Goal: Navigation & Orientation: Understand site structure

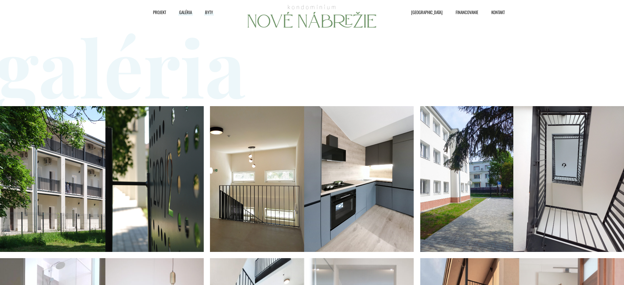
click at [210, 13] on span "Byty" at bounding box center [209, 12] width 8 height 10
click at [162, 14] on span "Projekt" at bounding box center [159, 12] width 13 height 10
click at [294, 23] on img at bounding box center [312, 16] width 132 height 26
click at [423, 14] on span "[GEOGRAPHIC_DATA]" at bounding box center [426, 12] width 31 height 10
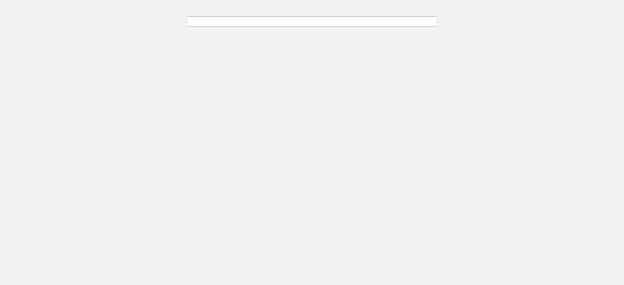
click at [206, 22] on body "Projekt Galéria Byty Parkovanie Financovanie Kontakt Projekt Galéria Byty" at bounding box center [312, 21] width 248 height 10
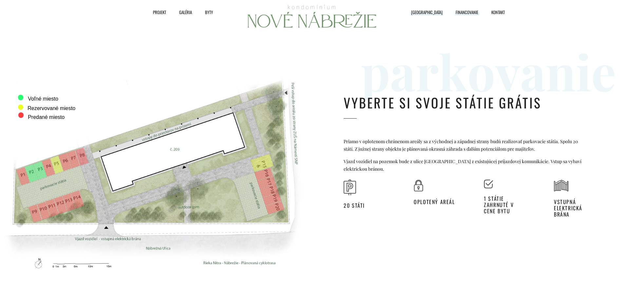
click at [456, 12] on span "Financovanie" at bounding box center [467, 12] width 23 height 10
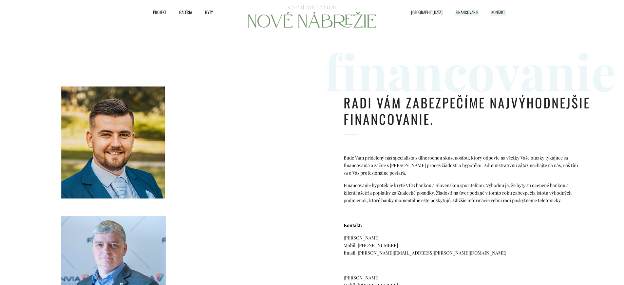
click at [491, 11] on span "Kontakt" at bounding box center [497, 12] width 13 height 10
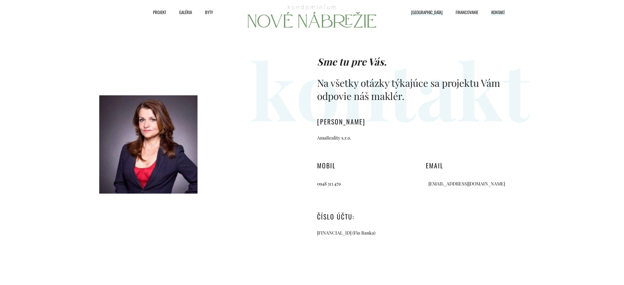
click at [420, 13] on span "[GEOGRAPHIC_DATA]" at bounding box center [426, 12] width 31 height 10
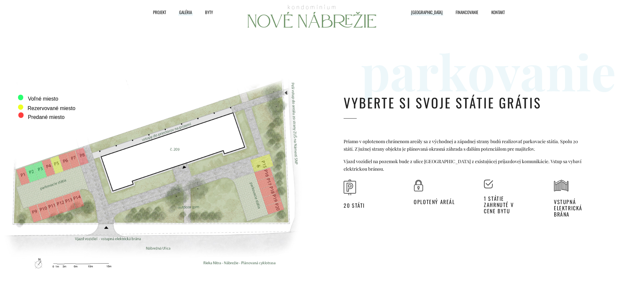
click at [186, 9] on span "Galéria" at bounding box center [185, 12] width 13 height 10
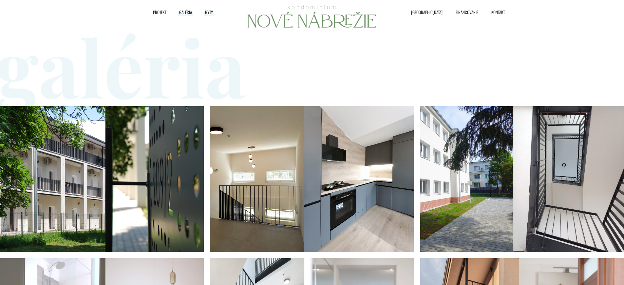
click at [209, 12] on span "Byty" at bounding box center [209, 12] width 8 height 10
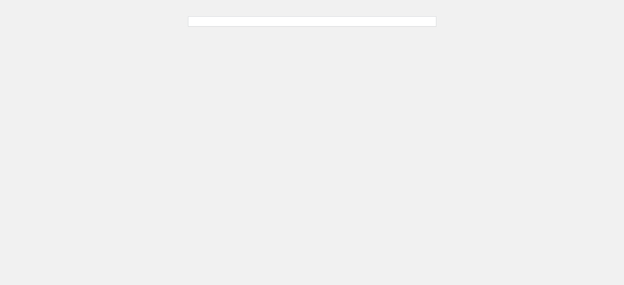
click at [255, 31] on html "Projekt Galéria Byty Parkovanie Financovanie Kontakt Projekt Galéria Byty" at bounding box center [312, 18] width 624 height 36
click at [257, 28] on html "Projekt Galéria Byty Parkovanie Financovanie Kontakt Projekt Galéria Byty" at bounding box center [312, 18] width 624 height 36
click at [260, 36] on html "Projekt Galéria Byty Parkovanie Financovanie Kontakt Projekt Galéria Byty" at bounding box center [312, 18] width 624 height 36
